Goal: Find specific page/section: Find specific page/section

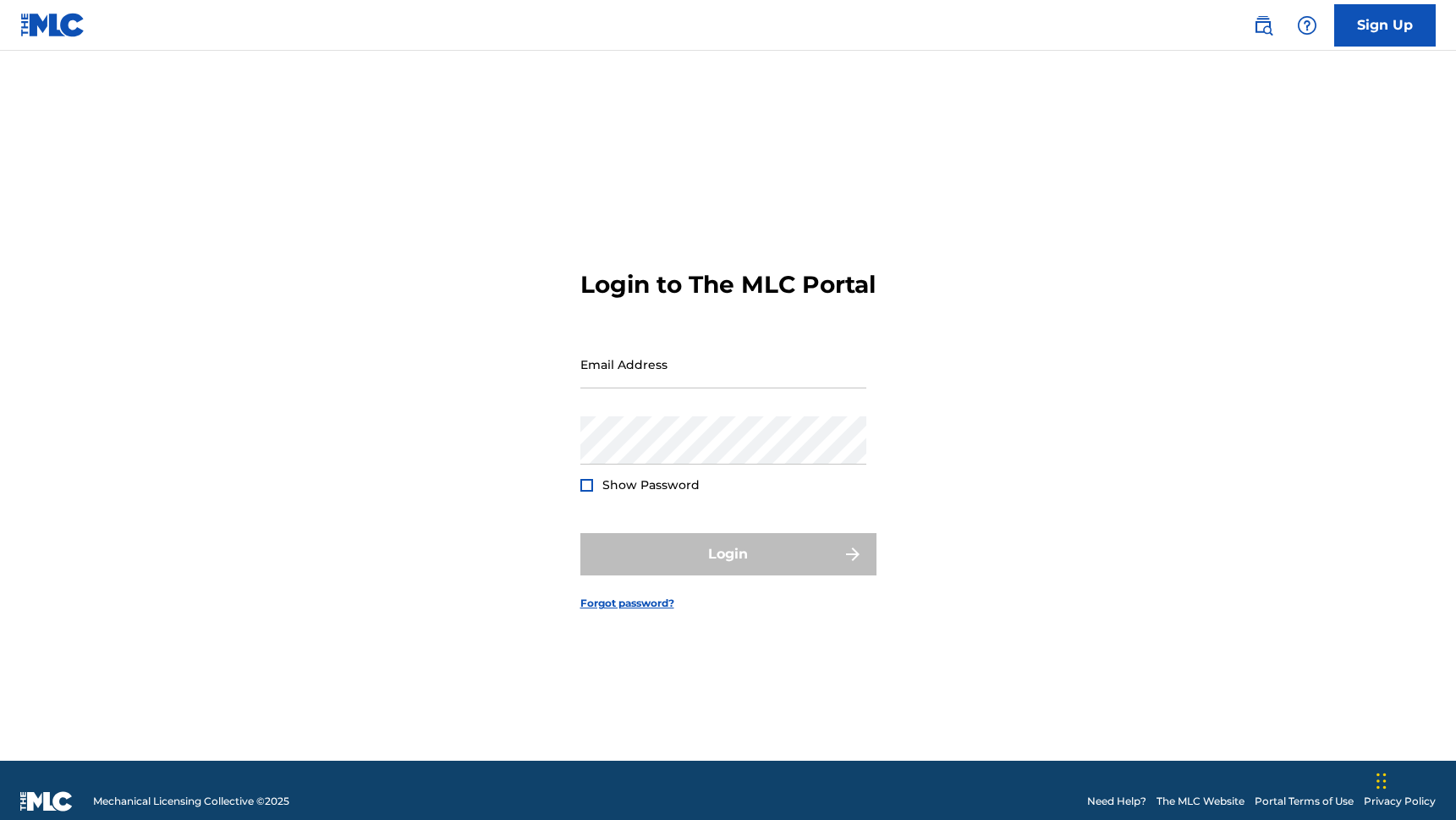
click at [635, 403] on div "Email Address" at bounding box center [723, 378] width 286 height 76
click at [643, 389] on input "Email Address" at bounding box center [723, 364] width 286 height 48
click at [645, 404] on div "Email Address" at bounding box center [723, 378] width 286 height 76
click at [664, 389] on input "Email Address" at bounding box center [723, 364] width 286 height 48
type input "[PERSON_NAME][EMAIL_ADDRESS][PERSON_NAME][DOMAIN_NAME]"
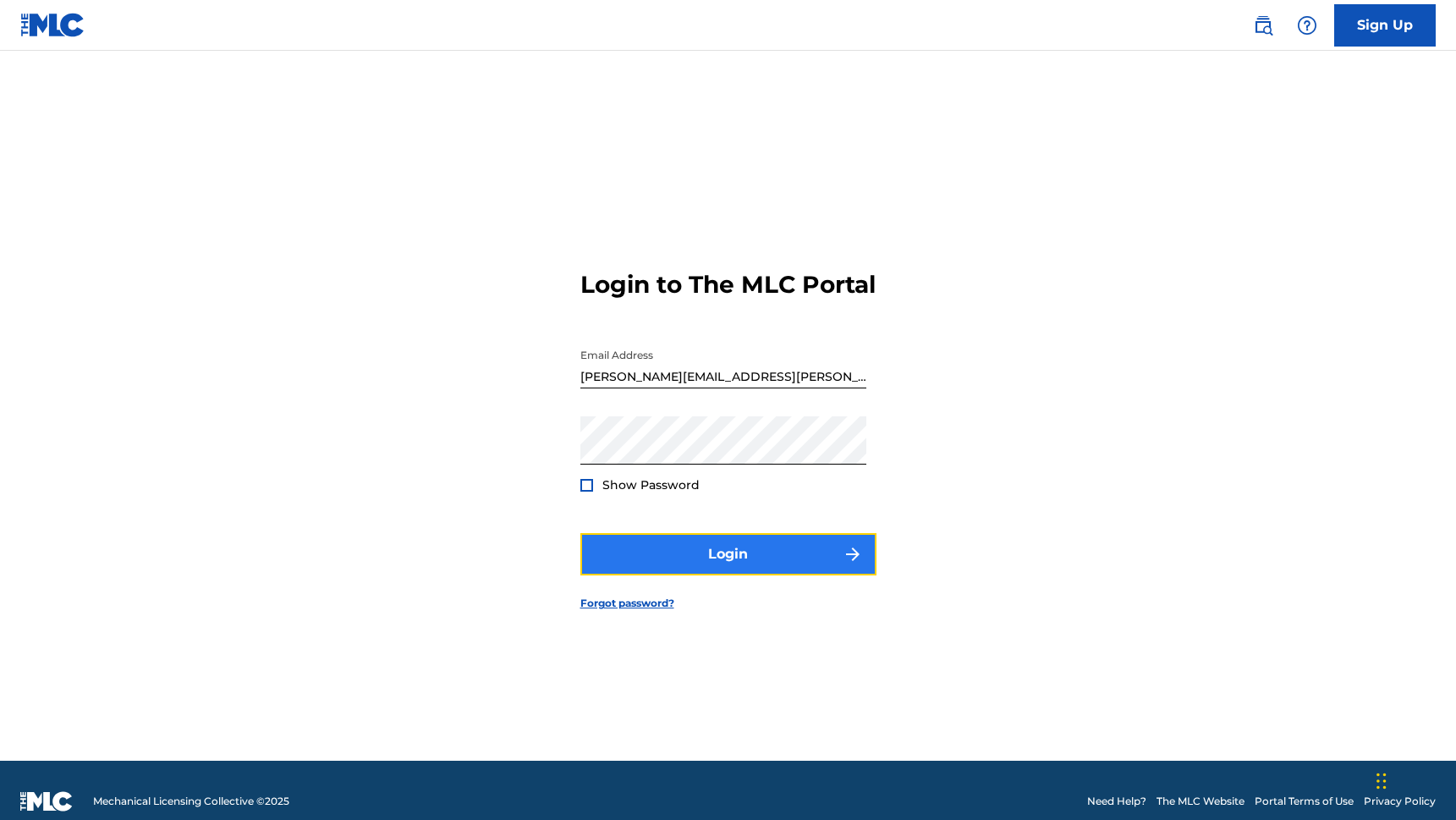
click at [756, 575] on button "Login" at bounding box center [728, 554] width 296 height 42
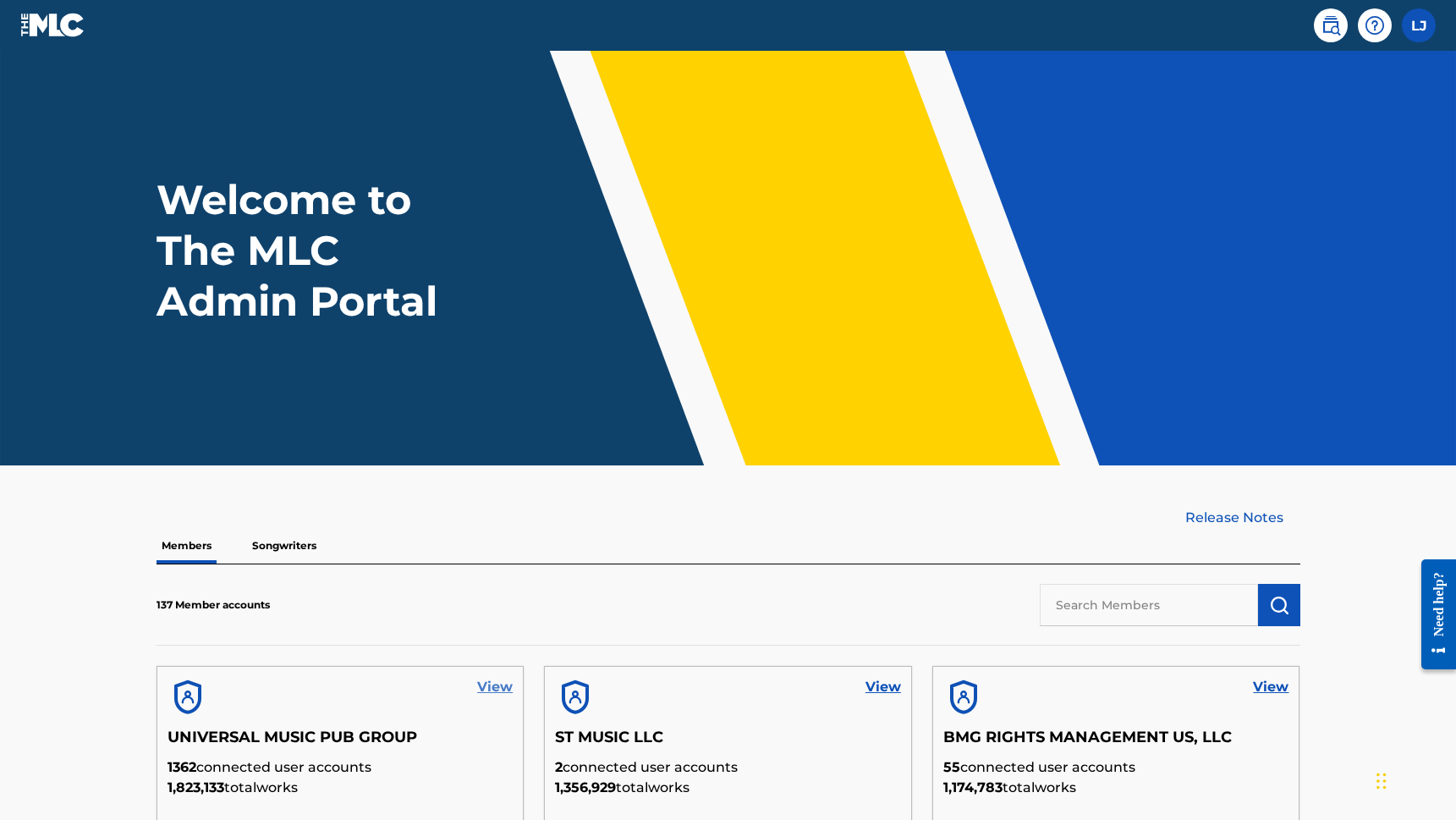
click at [491, 684] on link "View" at bounding box center [494, 687] width 36 height 20
